Goal: Find specific page/section: Find specific page/section

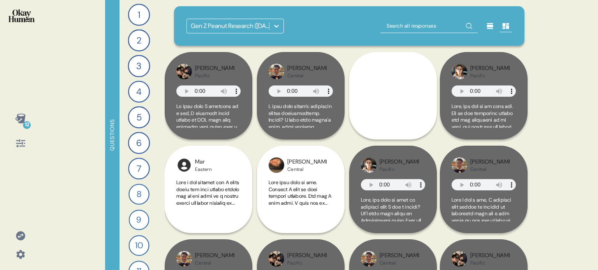
click at [278, 25] on icon at bounding box center [276, 26] width 8 height 8
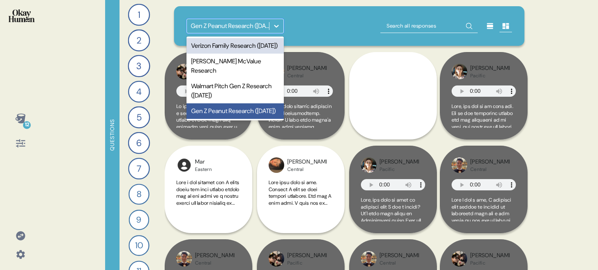
click at [243, 49] on div "Verizon Family Research ([DATE])" at bounding box center [234, 46] width 97 height 16
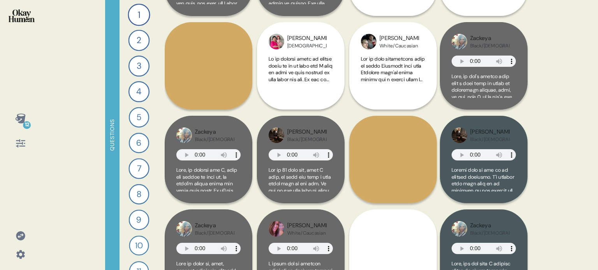
scroll to position [350, 0]
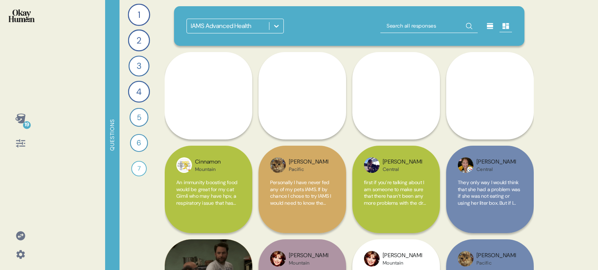
click at [17, 237] on icon at bounding box center [20, 235] width 9 height 9
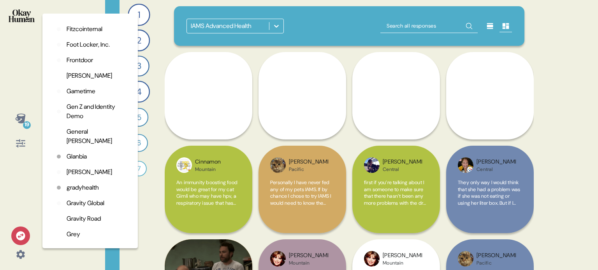
scroll to position [700, 0]
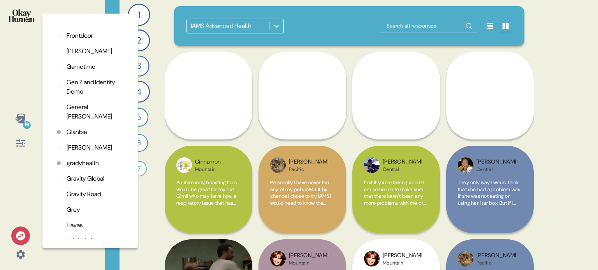
click at [76, 227] on p "Havas" at bounding box center [75, 225] width 16 height 9
